Goal: Transaction & Acquisition: Purchase product/service

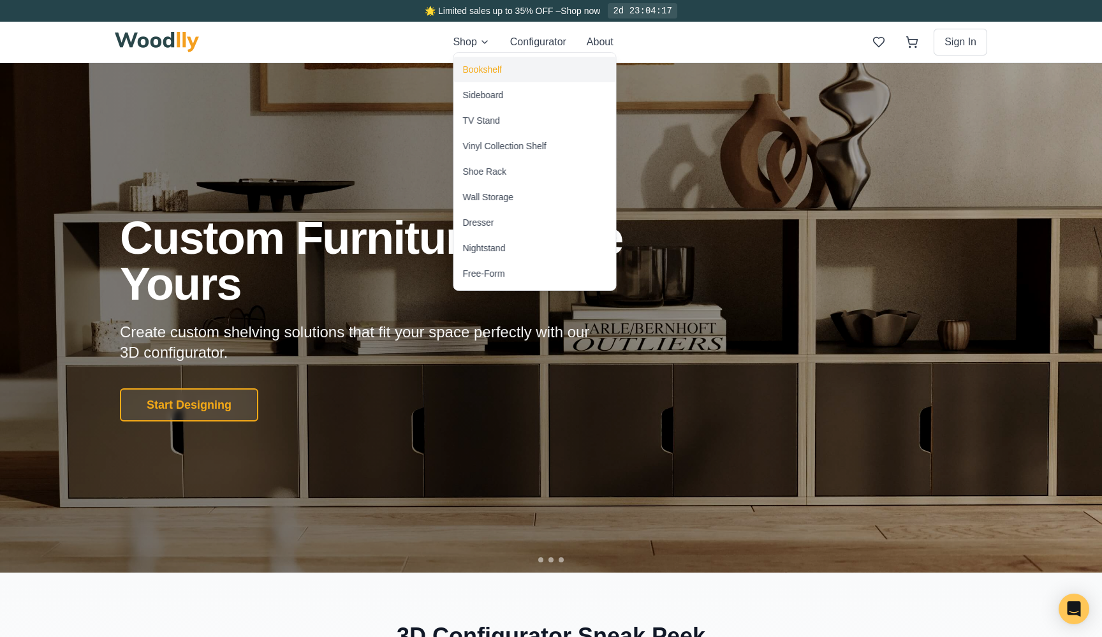
click at [479, 62] on div "Bookshelf" at bounding box center [535, 70] width 162 height 26
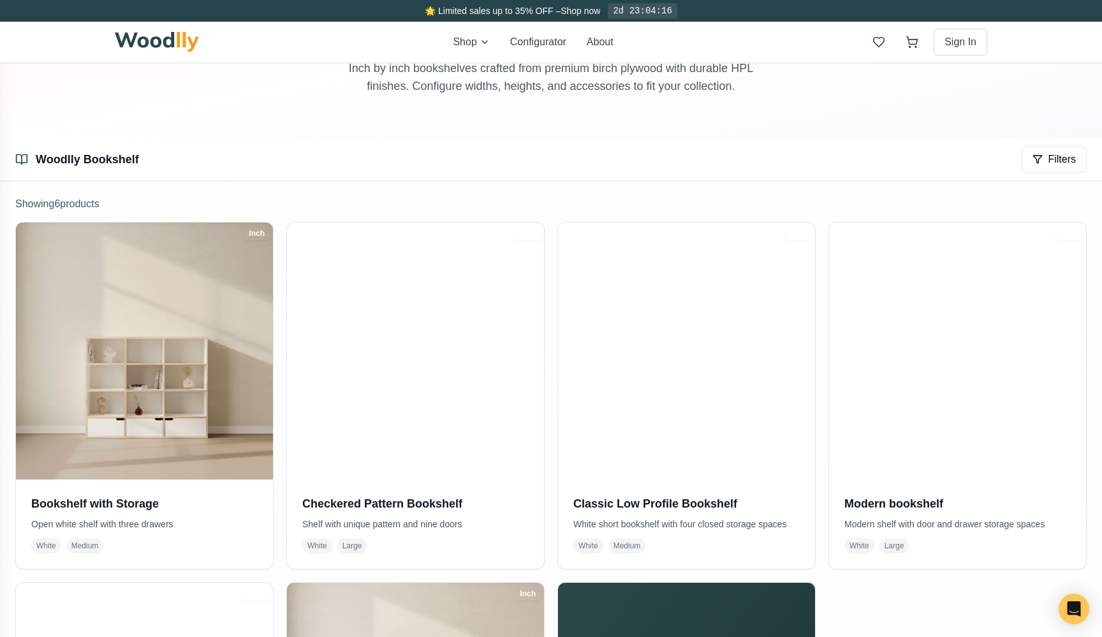
scroll to position [142, 0]
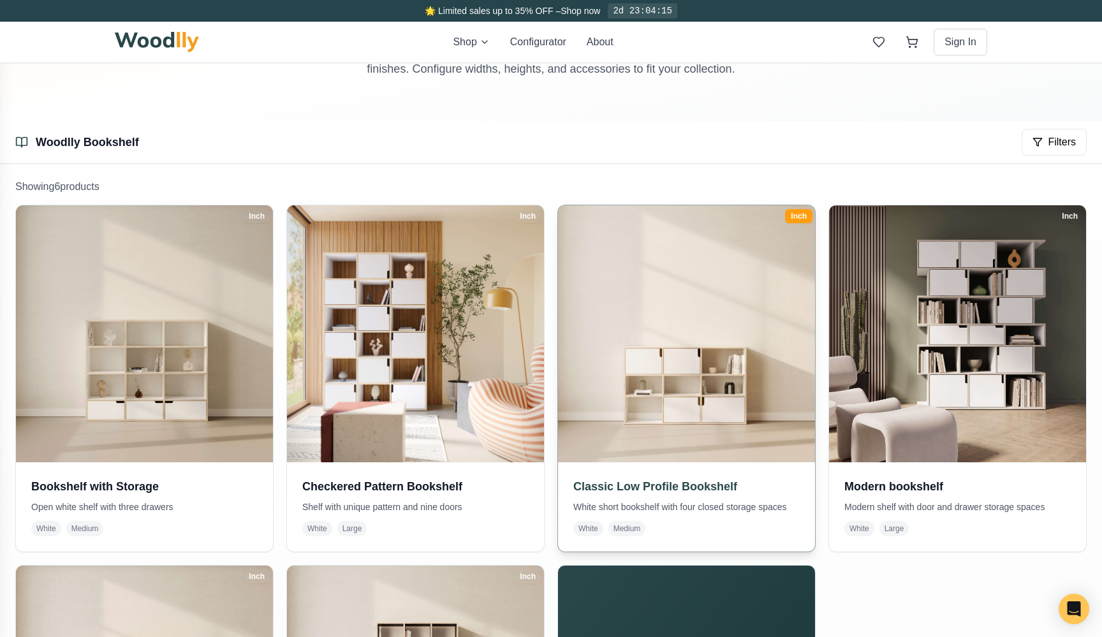
click at [751, 310] on img at bounding box center [687, 334] width 270 height 270
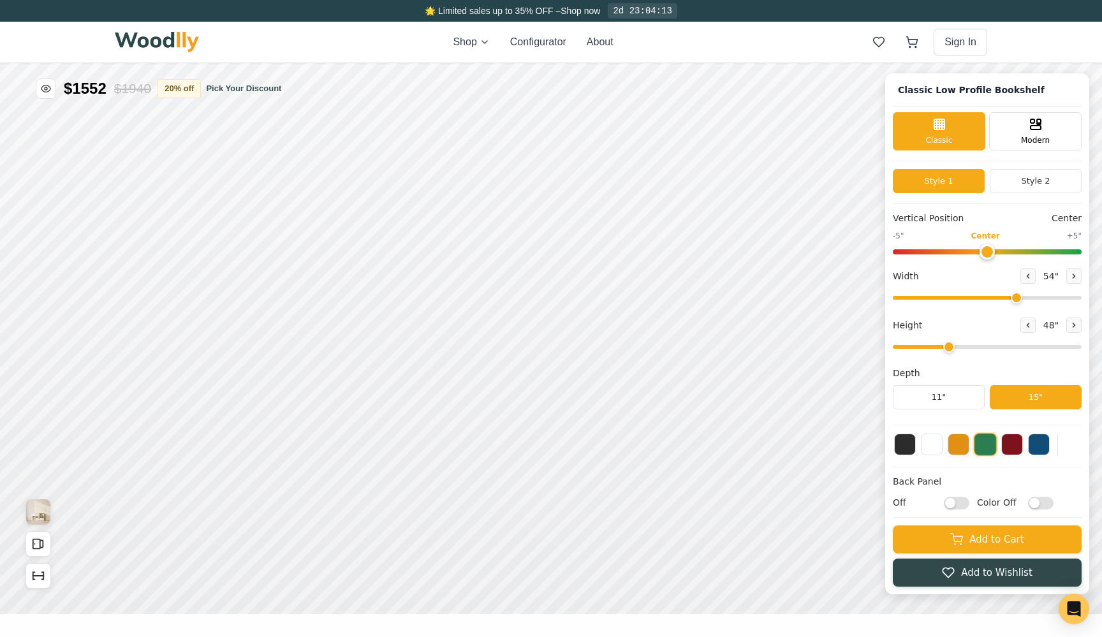
type input "54"
type input "3"
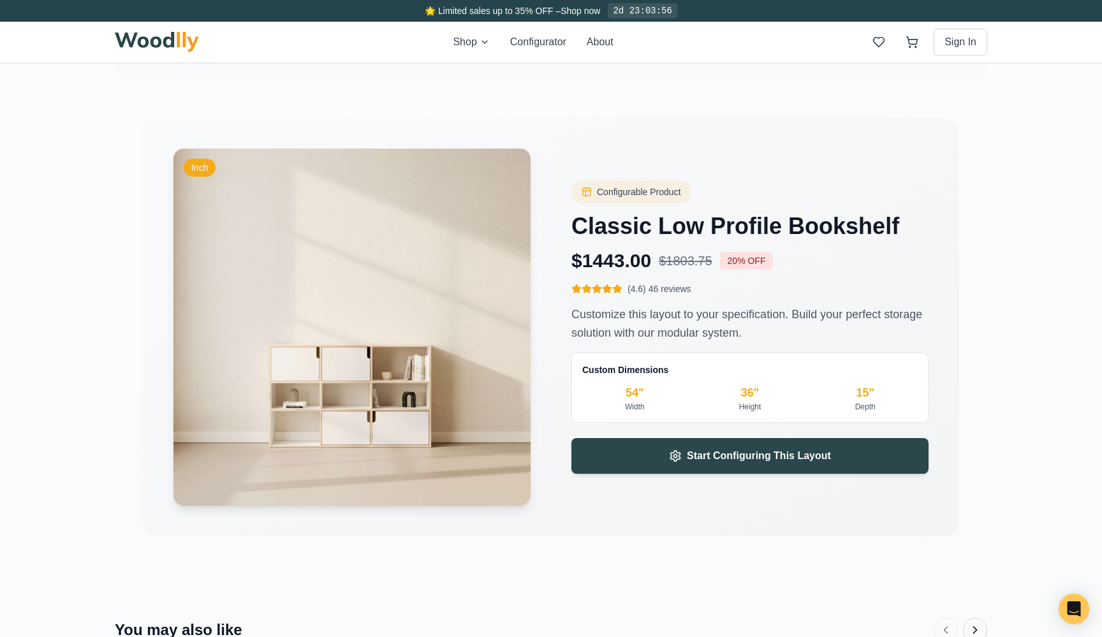
scroll to position [1892, 0]
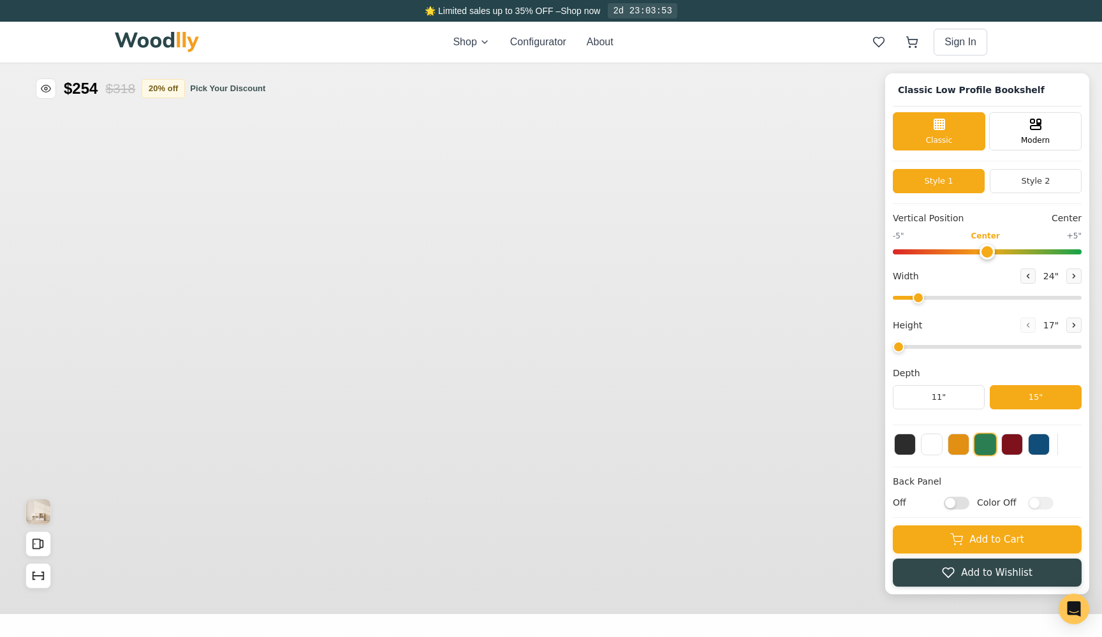
type input "54"
type input "3"
